Goal: Task Accomplishment & Management: Manage account settings

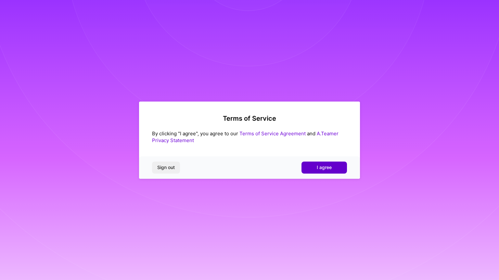
click at [330, 167] on span "I agree" at bounding box center [324, 167] width 15 height 6
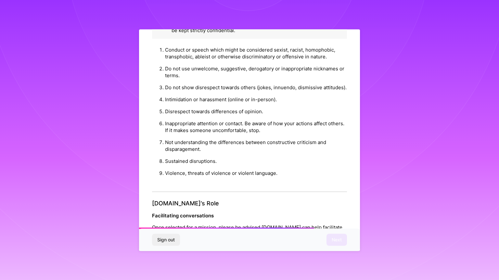
scroll to position [699, 0]
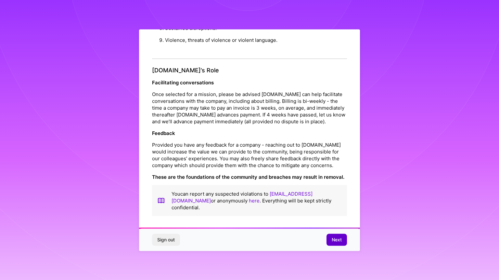
click at [339, 240] on span "Next" at bounding box center [337, 240] width 10 height 6
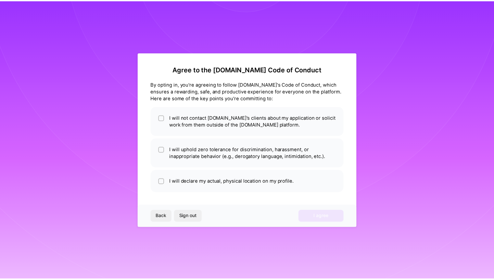
scroll to position [0, 0]
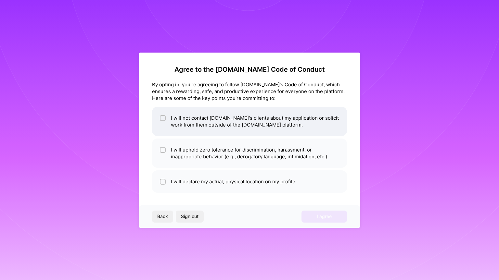
click at [276, 124] on li "I will not contact [DOMAIN_NAME]'s clients about my application or solicit work…" at bounding box center [249, 121] width 195 height 29
checkbox input "true"
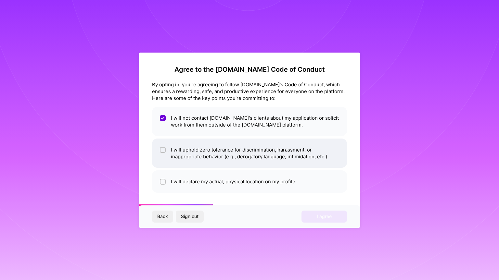
click at [260, 155] on li "I will uphold zero tolerance for discrimination, harassment, or inappropriate b…" at bounding box center [249, 153] width 195 height 29
checkbox input "true"
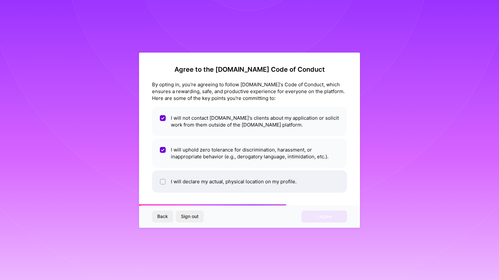
click at [283, 182] on li "I will declare my actual, physical location on my profile." at bounding box center [249, 181] width 195 height 22
checkbox input "true"
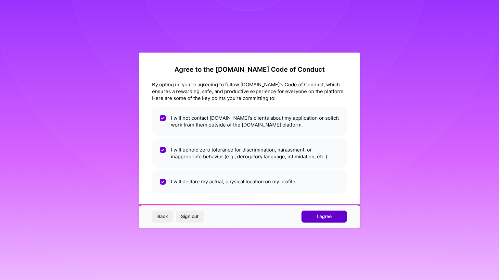
click at [323, 216] on span "I agree" at bounding box center [324, 216] width 15 height 6
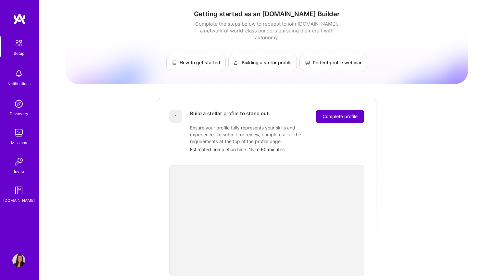
click at [335, 113] on span "Complete profile" at bounding box center [339, 116] width 35 height 6
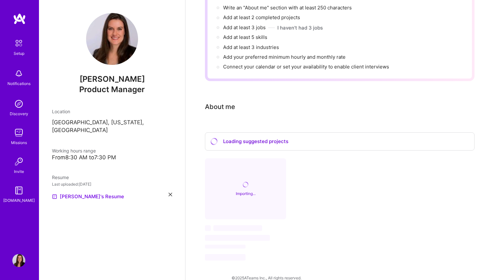
scroll to position [86, 0]
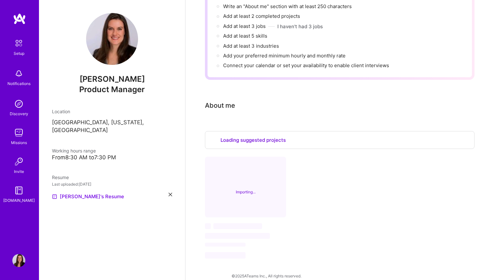
select select "US"
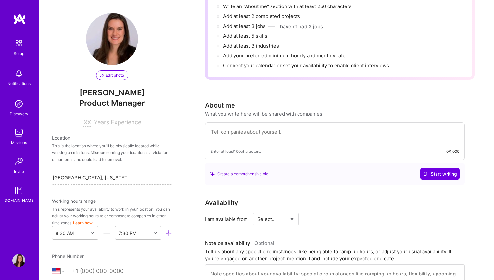
scroll to position [240, 0]
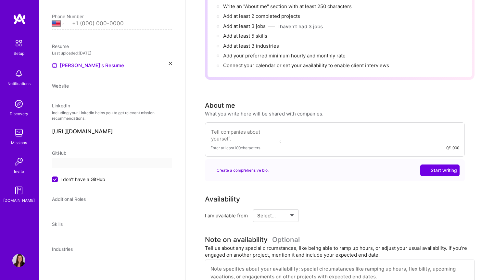
select select "US"
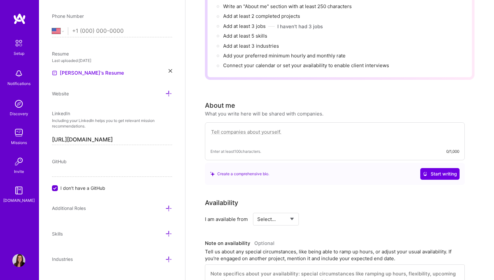
click at [467, 198] on div "Availability I am available from Select... Right Now Future Date Not Available …" at bounding box center [339, 252] width 269 height 109
click at [465, 200] on div "Availability I am available from Select... Right Now Future Date Not Available …" at bounding box center [339, 252] width 269 height 109
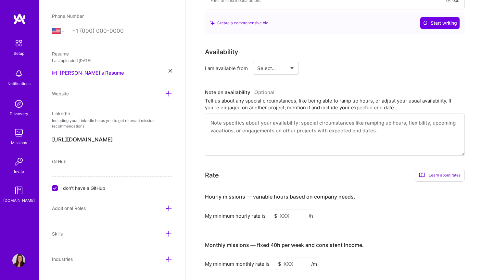
scroll to position [248, 0]
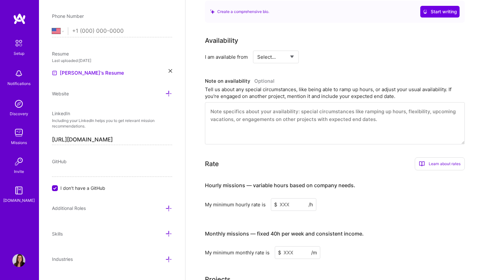
click at [284, 53] on select "Select... Right Now Future Date Not Available" at bounding box center [275, 57] width 37 height 17
select select "Right Now"
click at [257, 49] on select "Select... Right Now Future Date Not Available" at bounding box center [275, 57] width 37 height 17
click at [479, 219] on div "Complete your profile to take the first step in unlocking full [DOMAIN_NAME] ac…" at bounding box center [339, 92] width 308 height 628
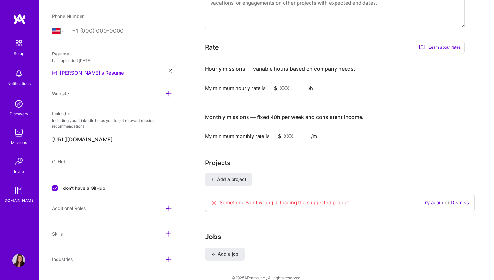
scroll to position [369, 0]
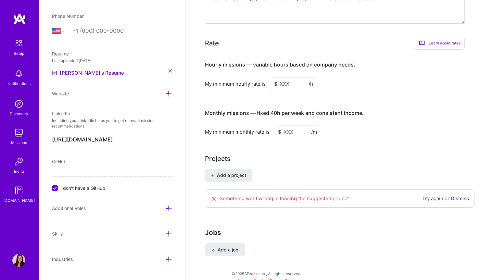
click at [307, 79] on input at bounding box center [293, 84] width 45 height 13
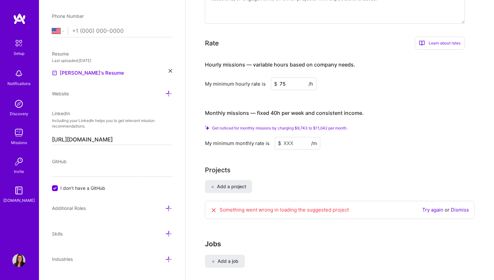
type input "75"
click at [436, 138] on div "My minimum monthly rate is $ /m" at bounding box center [335, 143] width 260 height 13
click at [405, 126] on div "Get noticed for monthly missions by charging $9,743 to $11,042 per month." at bounding box center [335, 128] width 260 height 5
click at [410, 137] on div "My minimum monthly rate is $ /m" at bounding box center [335, 143] width 260 height 13
click at [424, 126] on div "Get noticed for monthly missions by charging $9,743 to $11,042 per month." at bounding box center [335, 128] width 260 height 5
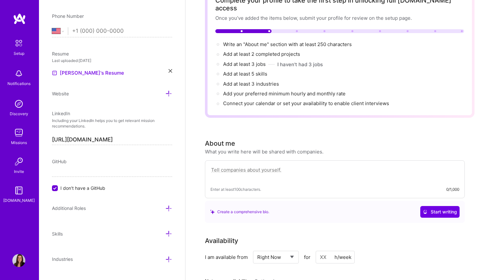
scroll to position [0, 0]
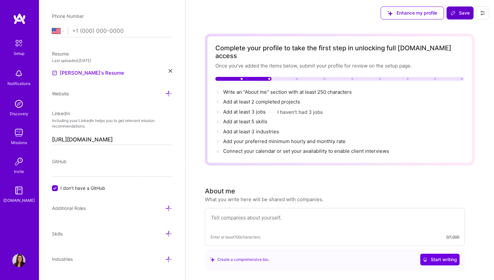
click at [464, 15] on span "Save" at bounding box center [459, 13] width 19 height 6
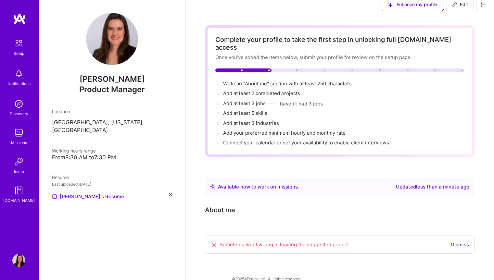
scroll to position [11, 0]
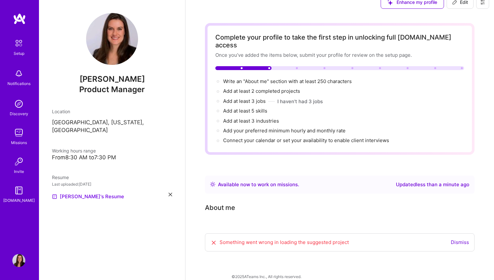
click at [238, 209] on div "Complete your profile to take the first step in unlocking full [DOMAIN_NAME] ac…" at bounding box center [339, 147] width 269 height 249
click at [461, 239] on link "Dismiss" at bounding box center [460, 242] width 18 height 6
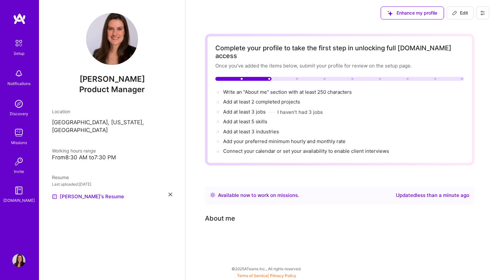
scroll to position [0, 0]
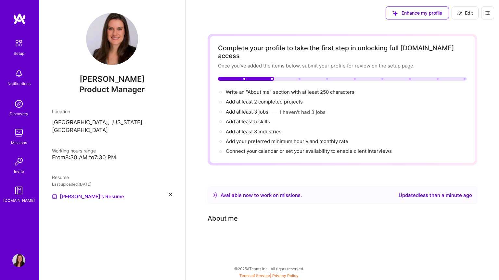
click at [229, 214] on div "About me" at bounding box center [222, 219] width 30 height 10
click at [227, 214] on div "About me" at bounding box center [222, 219] width 30 height 10
click at [465, 14] on span "Edit" at bounding box center [465, 13] width 16 height 6
select select "US"
select select "Right Now"
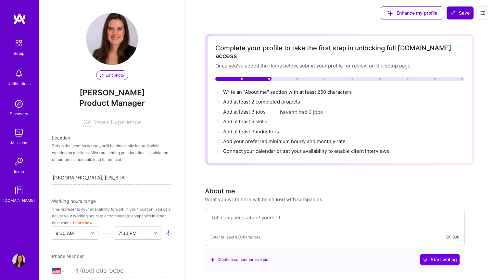
scroll to position [240, 0]
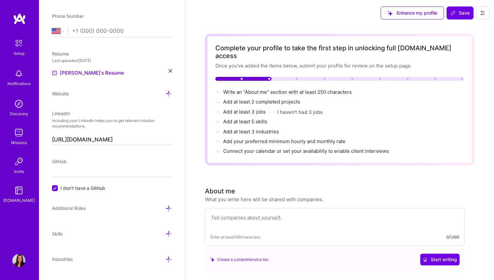
click at [251, 214] on textarea at bounding box center [334, 221] width 249 height 15
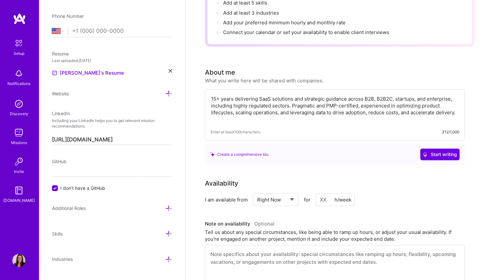
scroll to position [162, 0]
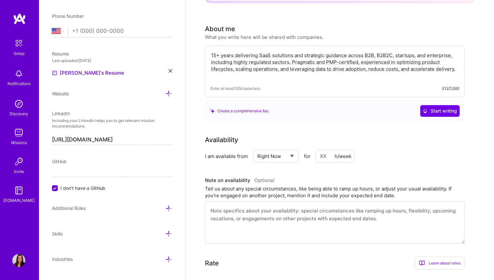
type textarea "15+ years delivering SaaS solutions and strategic guidance across B2B, B2B2C, s…"
click at [467, 135] on div "Availability I am available from Select... Right Now Future Date Not Available …" at bounding box center [339, 189] width 269 height 109
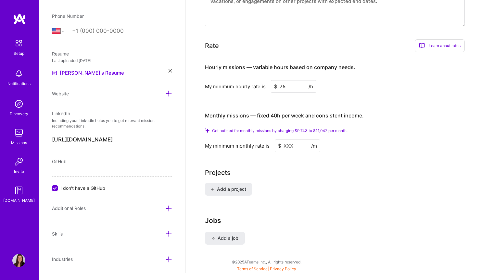
scroll to position [382, 0]
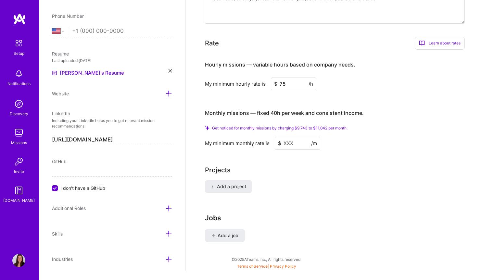
click at [401, 180] on div "Add a project" at bounding box center [339, 190] width 269 height 21
click at [349, 181] on div "Add a project" at bounding box center [339, 190] width 269 height 21
click at [410, 126] on div "Get noticed for monthly missions by charging $9,743 to $11,042 per month. My mi…" at bounding box center [335, 138] width 260 height 24
click at [405, 107] on h3 "Monthly missions — fixed 40h per week and consistent income." at bounding box center [335, 113] width 260 height 20
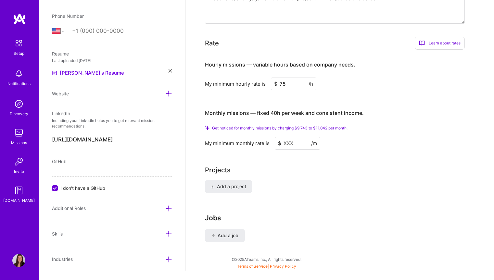
drag, startPoint x: 282, startPoint y: 75, endPoint x: 253, endPoint y: 78, distance: 28.5
click at [253, 78] on div "My minimum hourly rate is $ 75 /h" at bounding box center [335, 84] width 260 height 13
type input "80"
click at [419, 165] on div "Projects" at bounding box center [339, 170] width 269 height 10
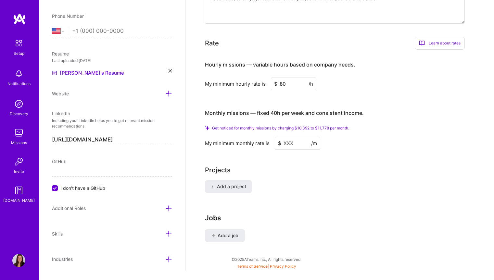
click at [426, 165] on div "Projects" at bounding box center [339, 170] width 269 height 10
drag, startPoint x: 286, startPoint y: 73, endPoint x: 278, endPoint y: 73, distance: 8.1
click at [278, 78] on input "80" at bounding box center [293, 84] width 45 height 13
click at [400, 165] on div "Projects" at bounding box center [339, 170] width 269 height 10
click at [207, 126] on icon at bounding box center [207, 128] width 5 height 5
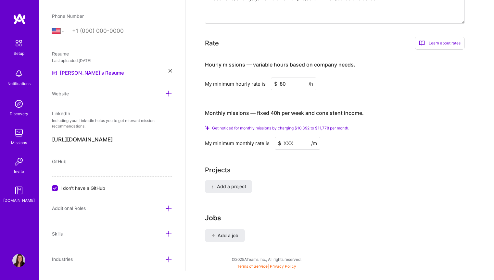
click at [242, 126] on span "Get noticed for monthly missions by charging $10,392 to $11,778 per month." at bounding box center [280, 128] width 137 height 5
click at [381, 185] on div "Add a project" at bounding box center [339, 190] width 269 height 21
click at [305, 138] on input at bounding box center [297, 143] width 45 height 13
click at [373, 180] on div "Add a project" at bounding box center [339, 190] width 269 height 21
click at [296, 137] on input at bounding box center [297, 143] width 45 height 13
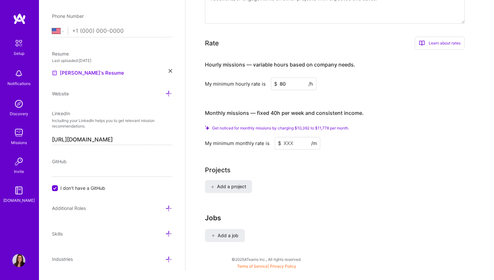
click at [379, 188] on div "Add a project" at bounding box center [339, 190] width 269 height 21
click at [296, 137] on input at bounding box center [297, 143] width 45 height 13
click at [362, 165] on div "Projects" at bounding box center [339, 170] width 269 height 10
click at [377, 231] on div "Jobs Add a job" at bounding box center [339, 234] width 269 height 41
drag, startPoint x: 285, startPoint y: 135, endPoint x: 307, endPoint y: 147, distance: 25.1
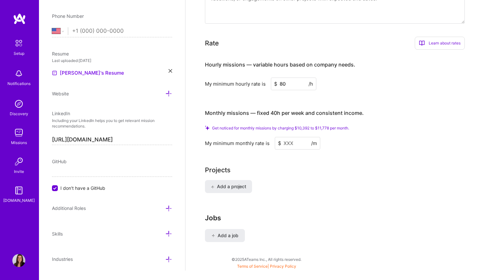
click at [285, 137] on input at bounding box center [297, 143] width 45 height 13
type input "13"
click at [302, 137] on input at bounding box center [297, 143] width 45 height 13
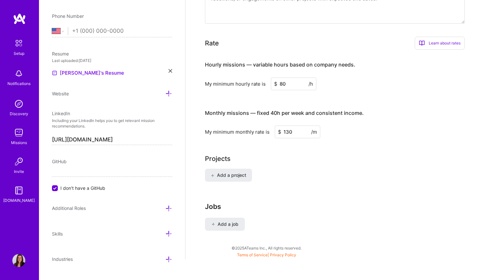
scroll to position [372, 0]
type input "13000"
click at [352, 182] on div "Add a project" at bounding box center [339, 179] width 269 height 21
click at [382, 169] on div "Add a project" at bounding box center [339, 179] width 269 height 21
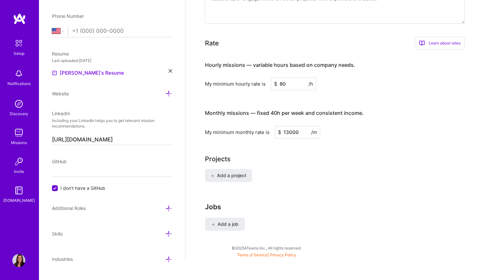
click at [369, 203] on h3 "Jobs" at bounding box center [339, 207] width 269 height 8
click at [295, 78] on input "80" at bounding box center [293, 84] width 45 height 13
type input "85"
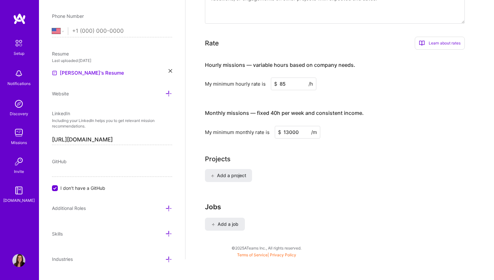
click at [357, 203] on h3 "Jobs" at bounding box center [339, 207] width 269 height 8
click at [419, 172] on div "Add a project" at bounding box center [339, 179] width 269 height 21
click at [165, 210] on icon at bounding box center [168, 208] width 7 height 7
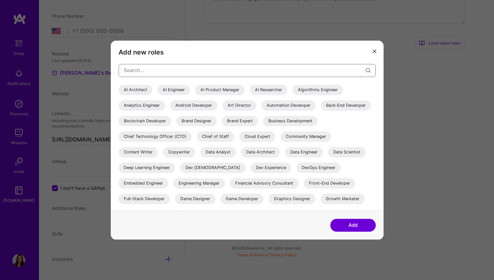
click at [216, 68] on input "modal" at bounding box center [245, 70] width 242 height 17
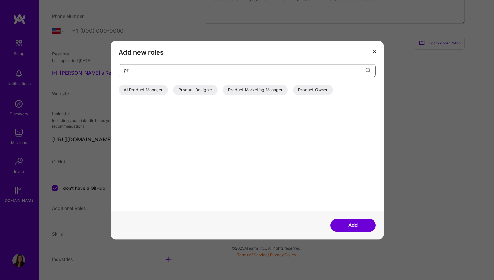
type input "p"
type input "project"
click at [144, 89] on div "Project Manager" at bounding box center [140, 90] width 43 height 10
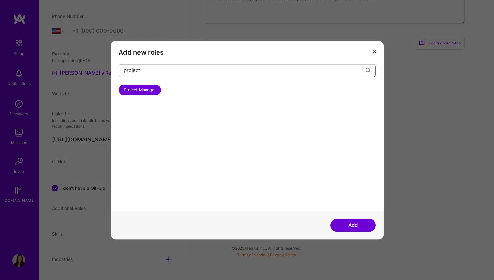
click at [162, 68] on input "project" at bounding box center [245, 70] width 242 height 17
click at [354, 224] on button "Add" at bounding box center [352, 225] width 45 height 13
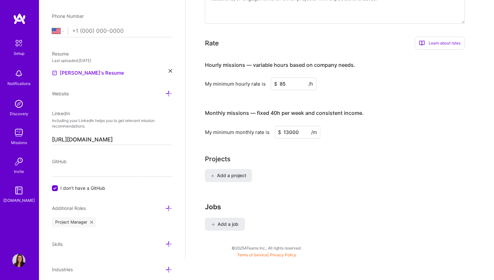
click at [167, 209] on icon at bounding box center [168, 208] width 7 height 7
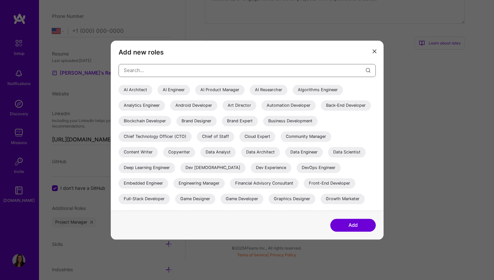
click at [194, 73] on input "modal" at bounding box center [245, 70] width 242 height 17
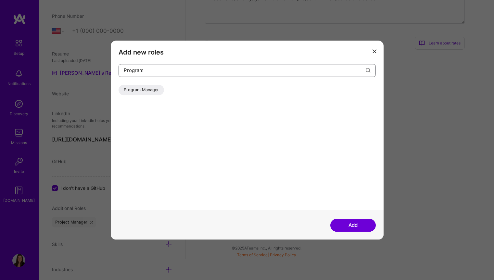
type input "Program"
click at [132, 91] on div "Program Manager" at bounding box center [141, 90] width 45 height 10
click at [354, 226] on button "Add" at bounding box center [352, 225] width 45 height 13
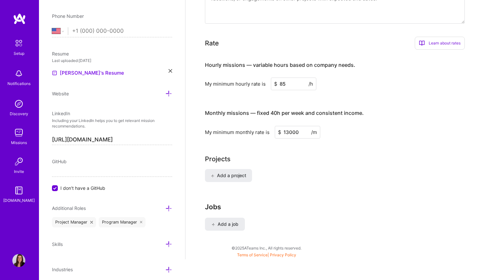
click at [166, 210] on icon at bounding box center [168, 208] width 7 height 7
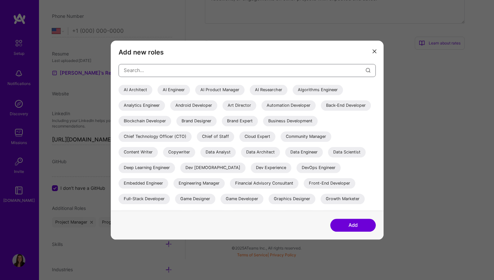
click at [174, 72] on input "modal" at bounding box center [245, 70] width 242 height 17
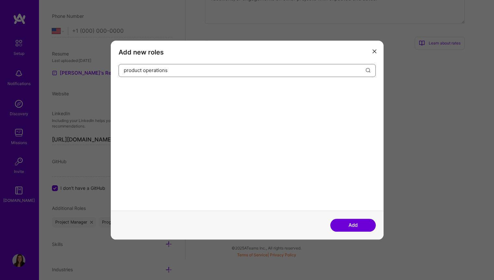
drag, startPoint x: 174, startPoint y: 72, endPoint x: 144, endPoint y: 74, distance: 30.9
click at [144, 74] on input "product operations" at bounding box center [245, 70] width 242 height 17
drag, startPoint x: 128, startPoint y: 73, endPoint x: 120, endPoint y: 71, distance: 7.6
click at [120, 71] on div "product direct" at bounding box center [247, 70] width 257 height 13
type input "l"
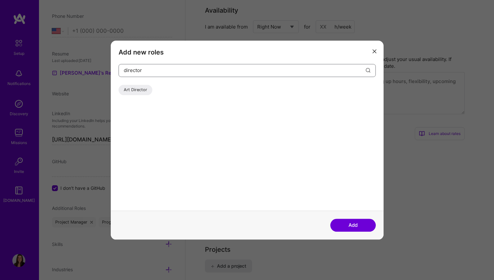
scroll to position [275, 0]
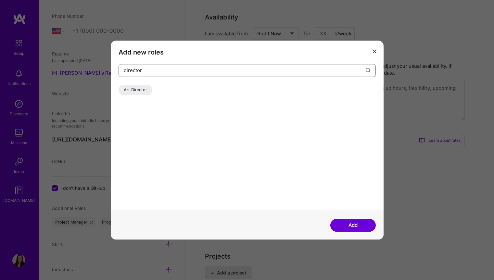
click at [239, 72] on input "director" at bounding box center [245, 70] width 242 height 17
type input "d"
type input "operations"
click at [136, 90] on div "Operations Consultant" at bounding box center [146, 90] width 55 height 10
click at [360, 227] on button "Add" at bounding box center [352, 225] width 45 height 13
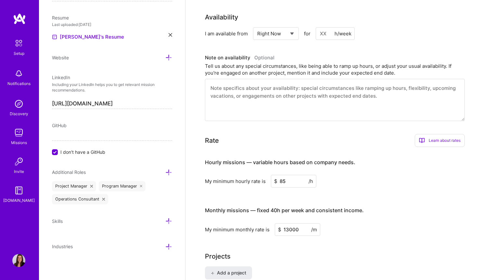
scroll to position [278, 0]
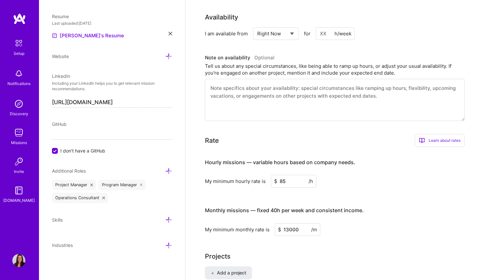
click at [165, 221] on icon at bounding box center [168, 220] width 7 height 7
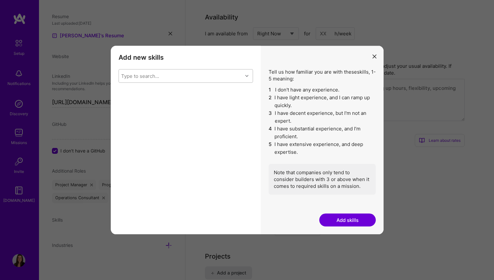
click at [232, 76] on div "Type to search..." at bounding box center [181, 75] width 124 height 13
click at [282, 55] on div "Tell us how familiar you are with these skills , 1-5 meaning: 1 I don't have an…" at bounding box center [322, 140] width 123 height 189
click at [376, 55] on icon "modal" at bounding box center [374, 57] width 4 height 4
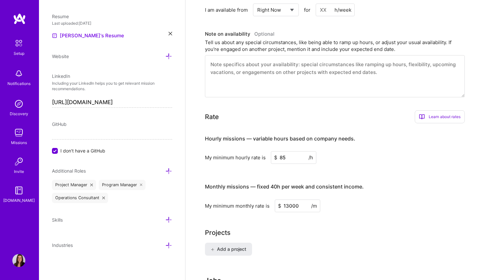
scroll to position [372, 0]
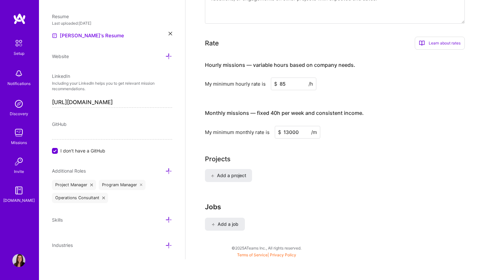
click at [166, 245] on icon at bounding box center [168, 245] width 7 height 7
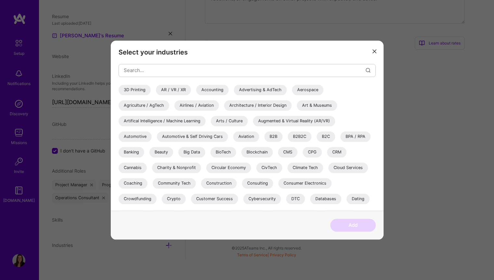
click at [265, 182] on div "Consulting" at bounding box center [257, 183] width 31 height 10
click at [274, 134] on div "B2B" at bounding box center [273, 136] width 18 height 10
click at [293, 135] on div "B2B2C" at bounding box center [300, 136] width 24 height 10
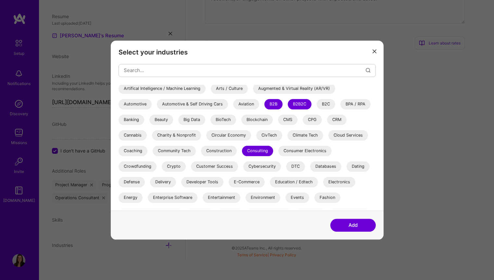
scroll to position [65, 0]
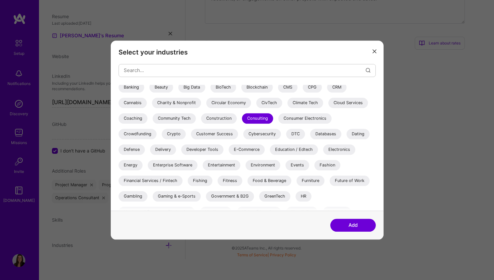
click at [167, 181] on div "Financial Services / Fintech" at bounding box center [151, 181] width 64 height 10
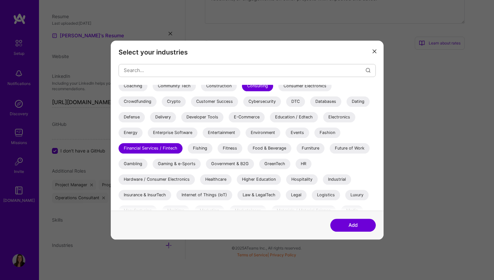
scroll to position [130, 0]
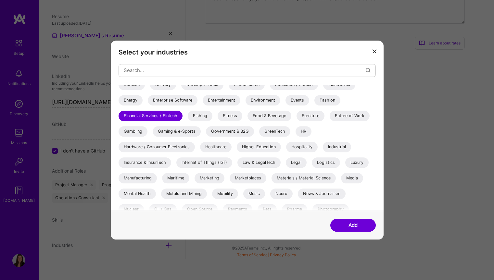
click at [214, 144] on div "Healthcare" at bounding box center [215, 147] width 31 height 10
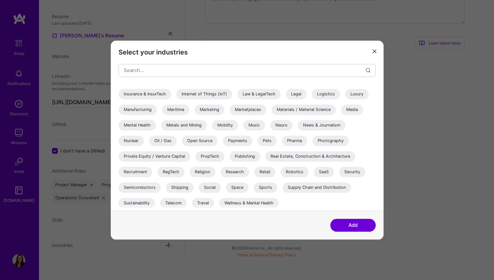
scroll to position [199, 0]
click at [327, 171] on div "SaaS" at bounding box center [324, 172] width 20 height 10
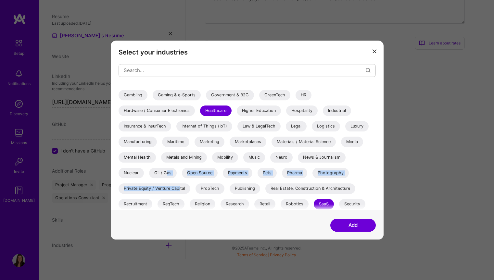
drag, startPoint x: 165, startPoint y: 175, endPoint x: 180, endPoint y: 181, distance: 15.5
click at [180, 181] on div "3D Printing AR / VR / XR Accounting Advertising & AdTech Aerospace Agriculture …" at bounding box center [247, 81] width 257 height 325
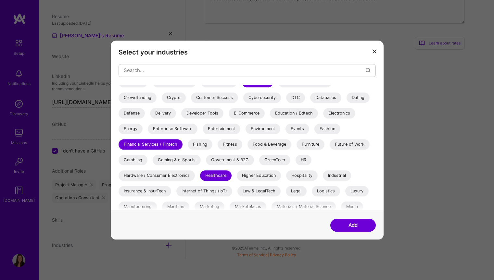
scroll to position [69, 0]
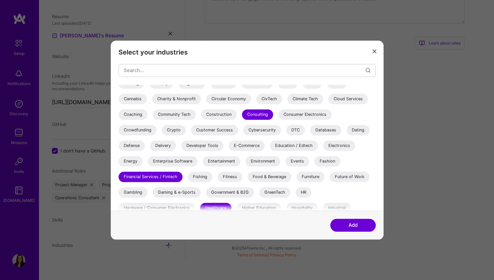
click at [188, 163] on div "Enterprise Software" at bounding box center [173, 161] width 50 height 10
click at [253, 147] on div "E-Commerce" at bounding box center [247, 146] width 36 height 10
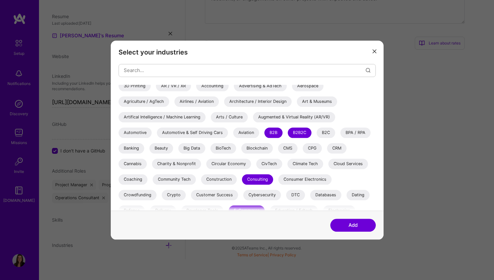
scroll to position [36, 0]
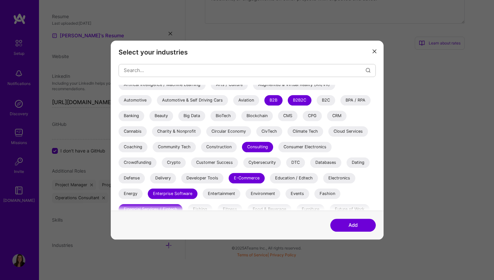
click at [170, 174] on div "Delivery" at bounding box center [163, 178] width 26 height 10
click at [129, 146] on div "Coaching" at bounding box center [133, 147] width 29 height 10
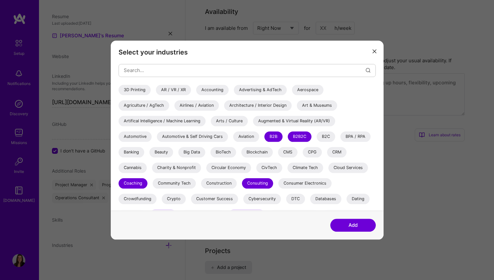
scroll to position [275, 0]
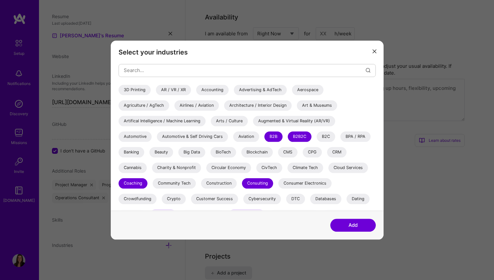
click at [357, 224] on button "Add" at bounding box center [352, 225] width 45 height 13
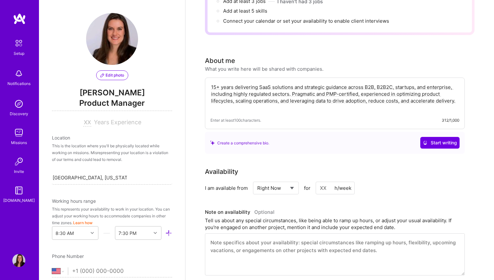
scroll to position [195, 0]
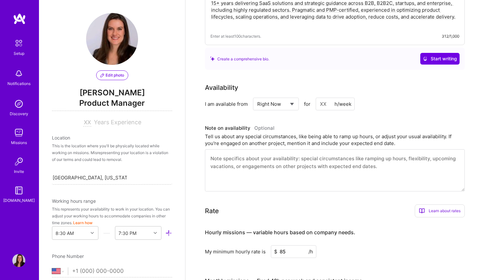
click at [322, 98] on input at bounding box center [335, 104] width 39 height 13
type input "40"
click at [476, 191] on div "Complete your profile to take the first step in unlocking full [DOMAIN_NAME] ac…" at bounding box center [339, 129] width 308 height 596
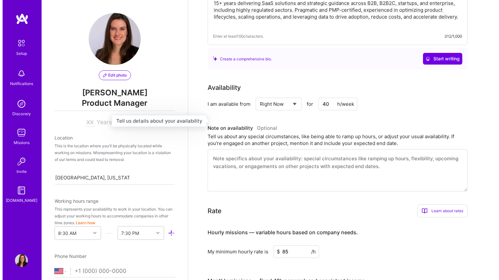
scroll to position [0, 0]
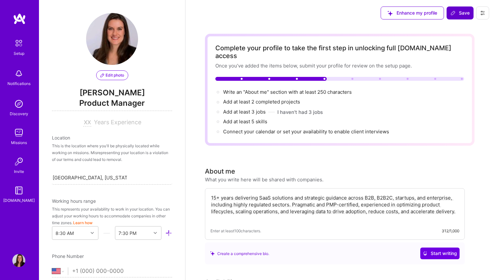
click at [461, 16] on span "Save" at bounding box center [459, 13] width 19 height 6
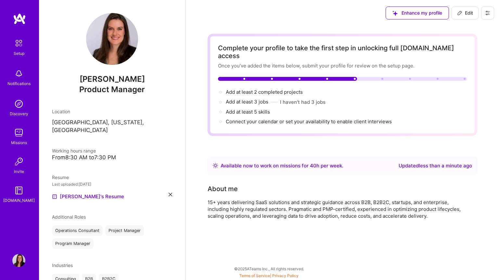
click at [485, 17] on button at bounding box center [487, 12] width 13 height 13
click at [490, 208] on div "Complete your profile to take the first step in unlocking full [DOMAIN_NAME] ac…" at bounding box center [341, 147] width 313 height 243
